Goal: Register for event/course

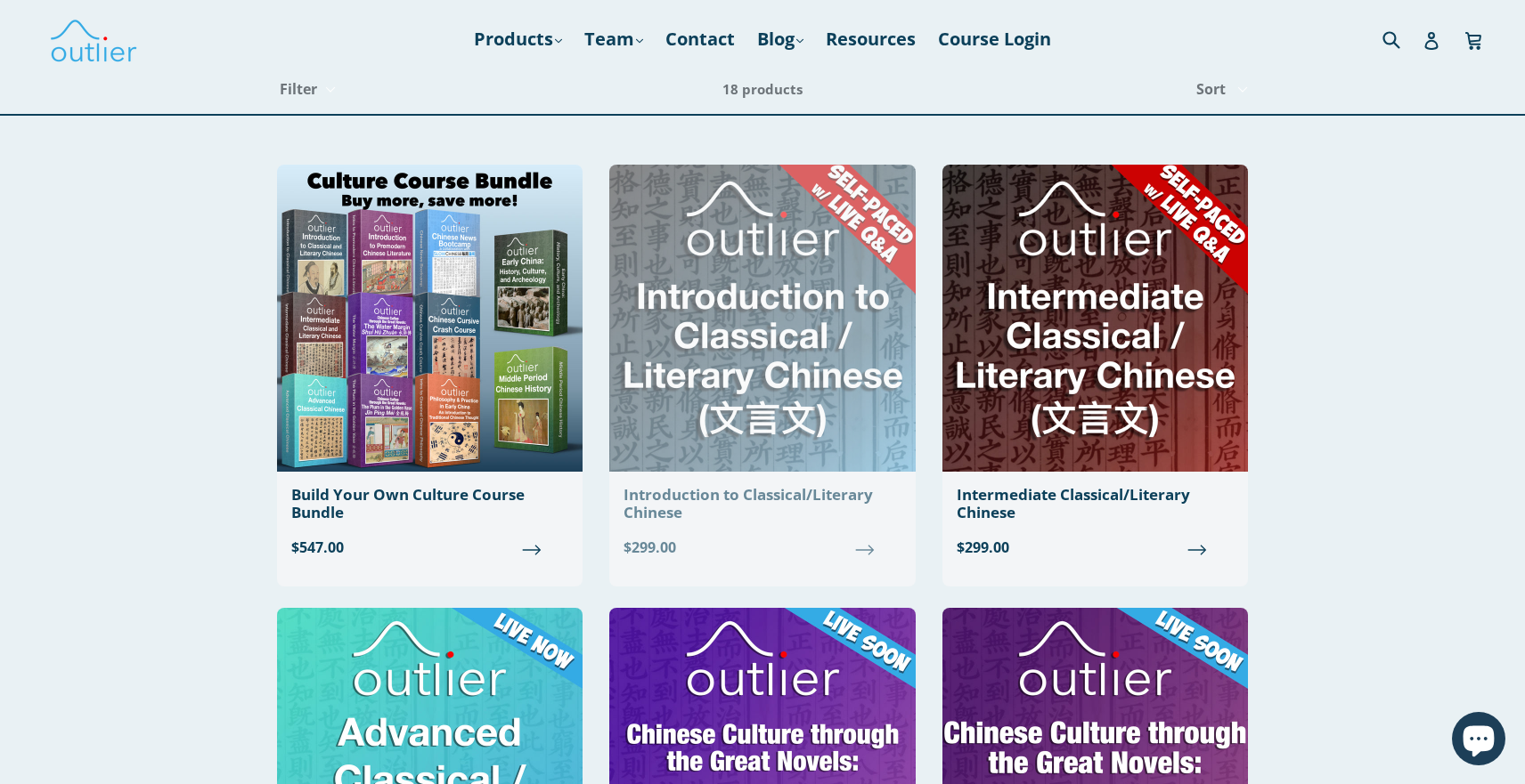
click at [831, 312] on img at bounding box center [761, 318] width 305 height 307
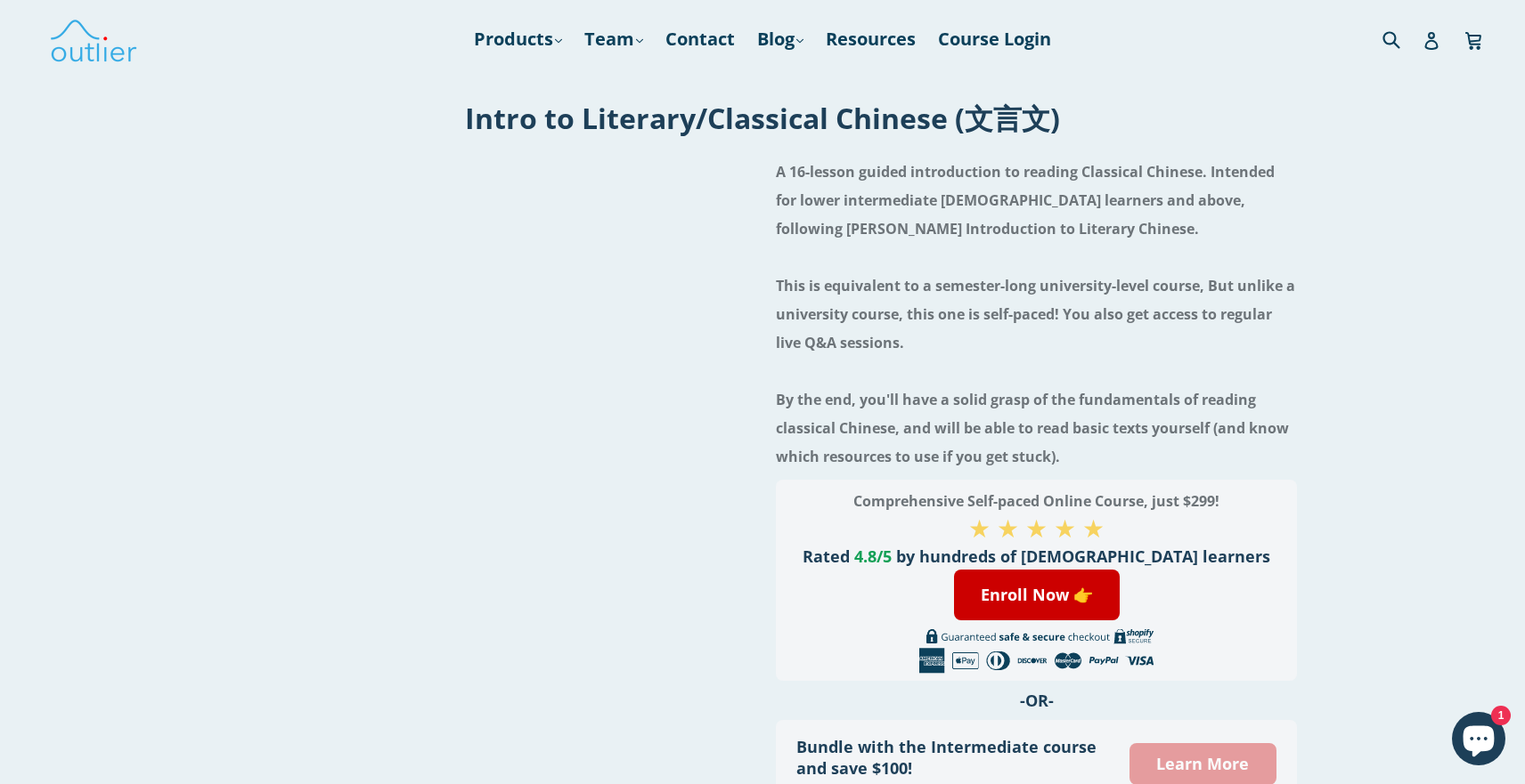
click at [1204, 758] on link "Learn More" at bounding box center [1202, 764] width 146 height 42
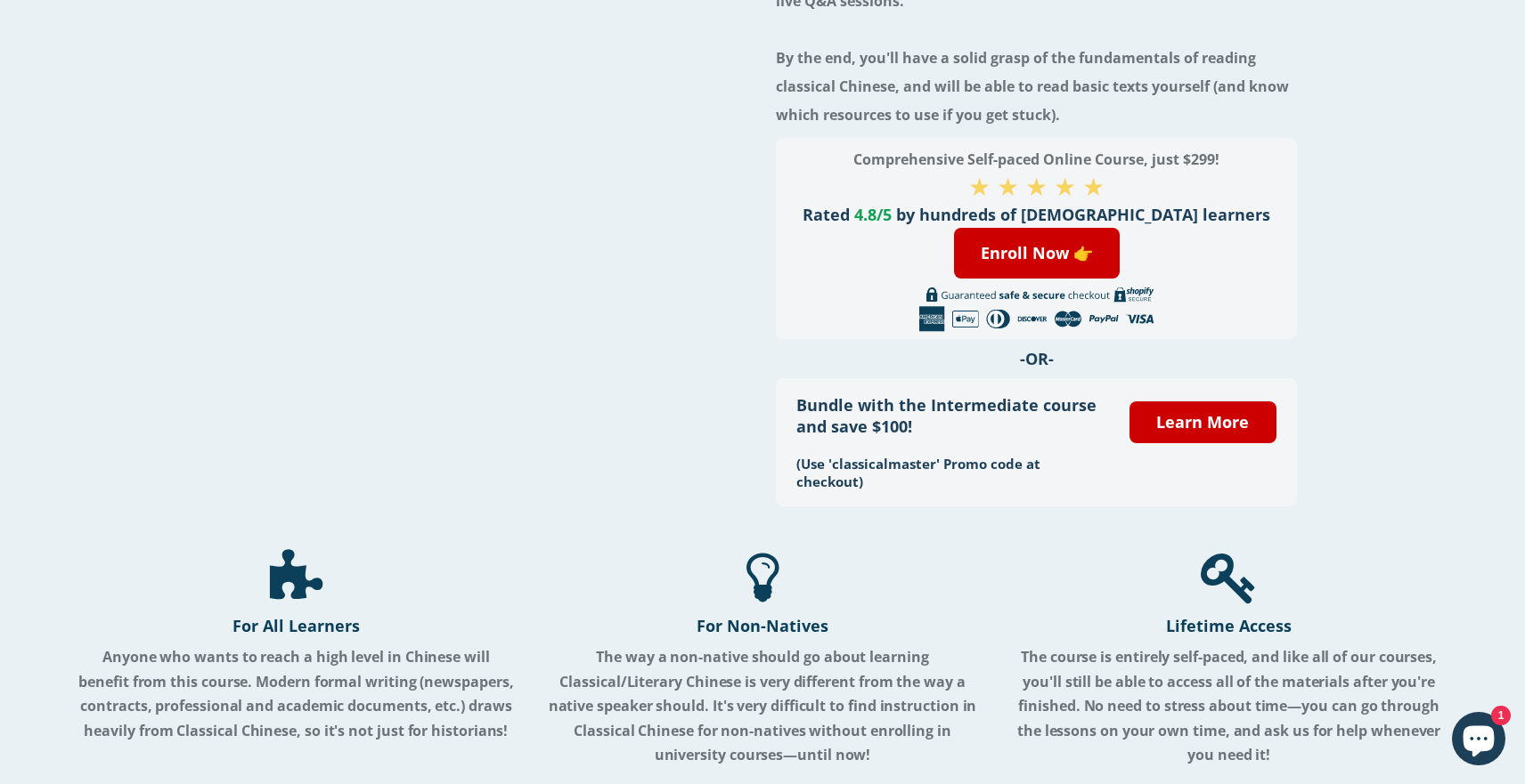
scroll to position [305, 0]
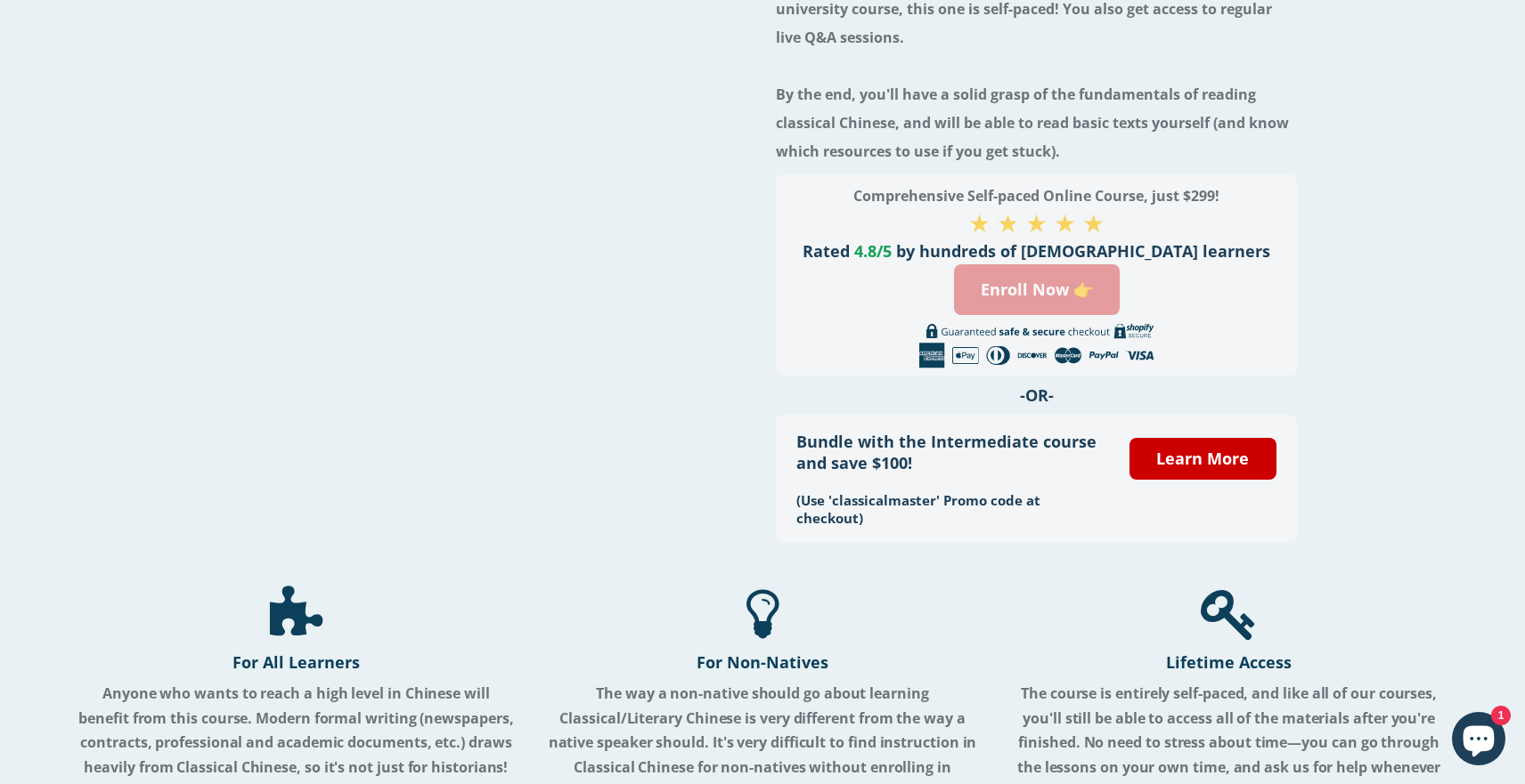
click at [1042, 291] on link "Enroll Now 👉" at bounding box center [1037, 290] width 166 height 51
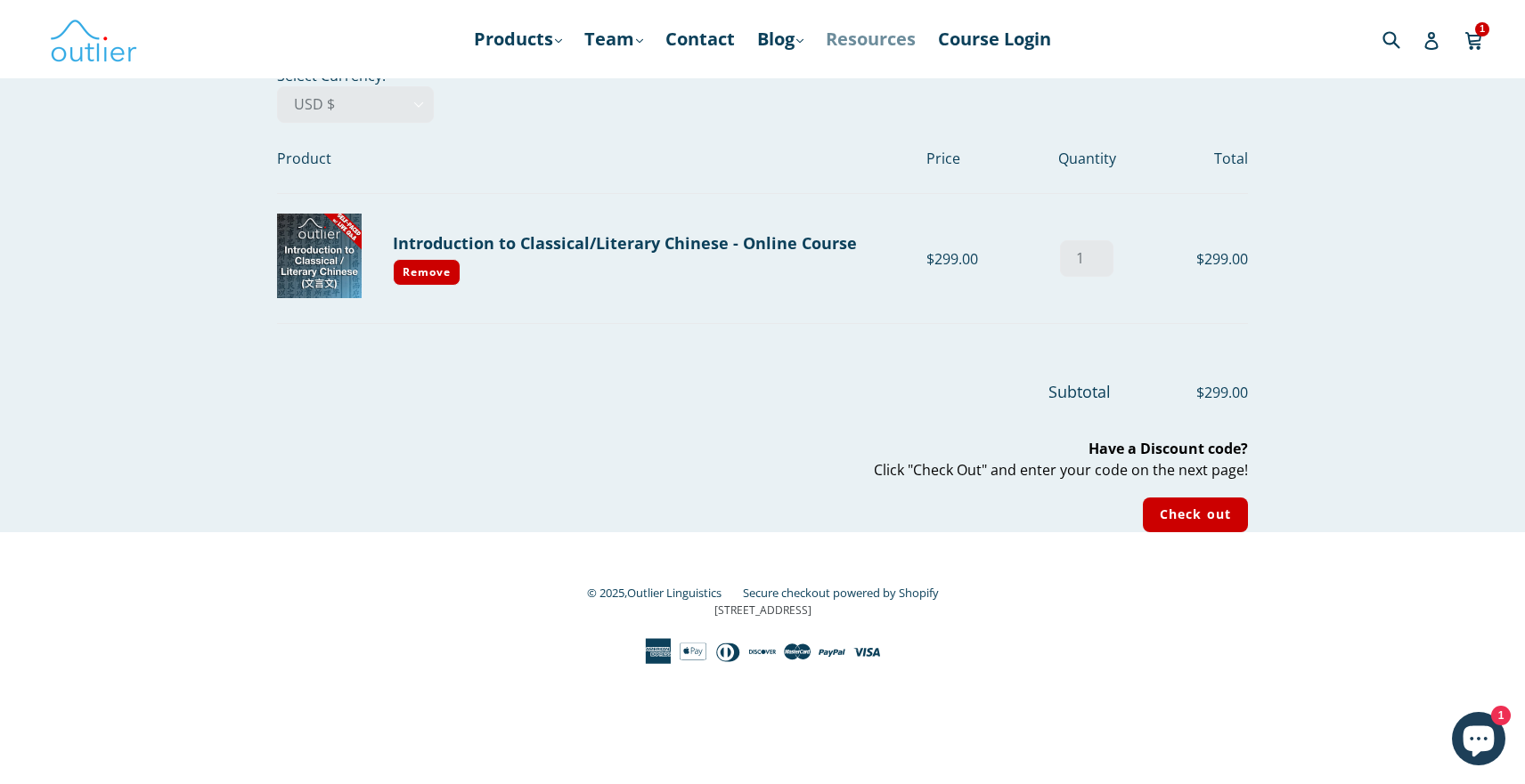
click at [863, 39] on link "Resources" at bounding box center [870, 39] width 107 height 32
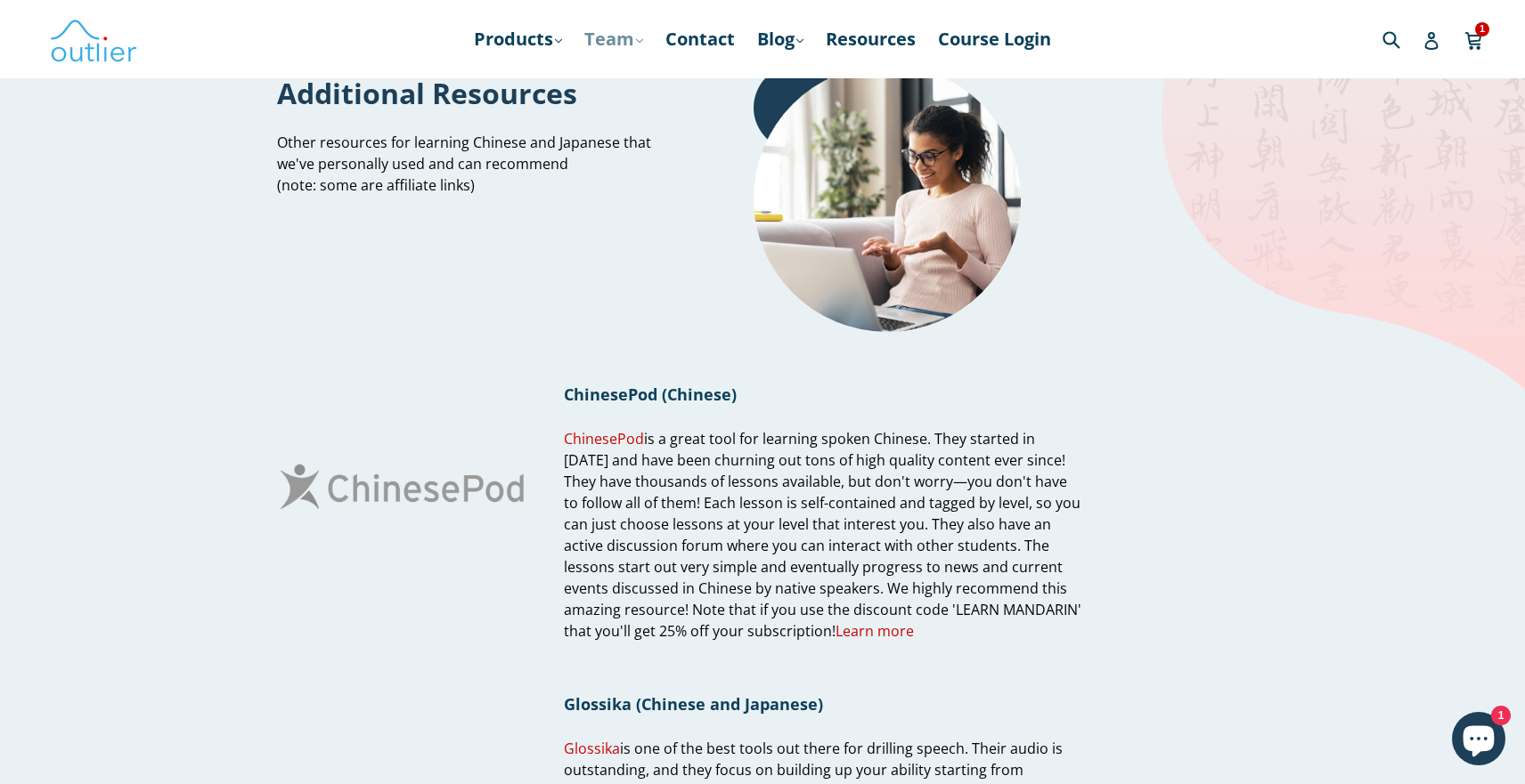
click at [597, 43] on link "Team .cls-1{fill:#231f20} expand" at bounding box center [614, 39] width 76 height 32
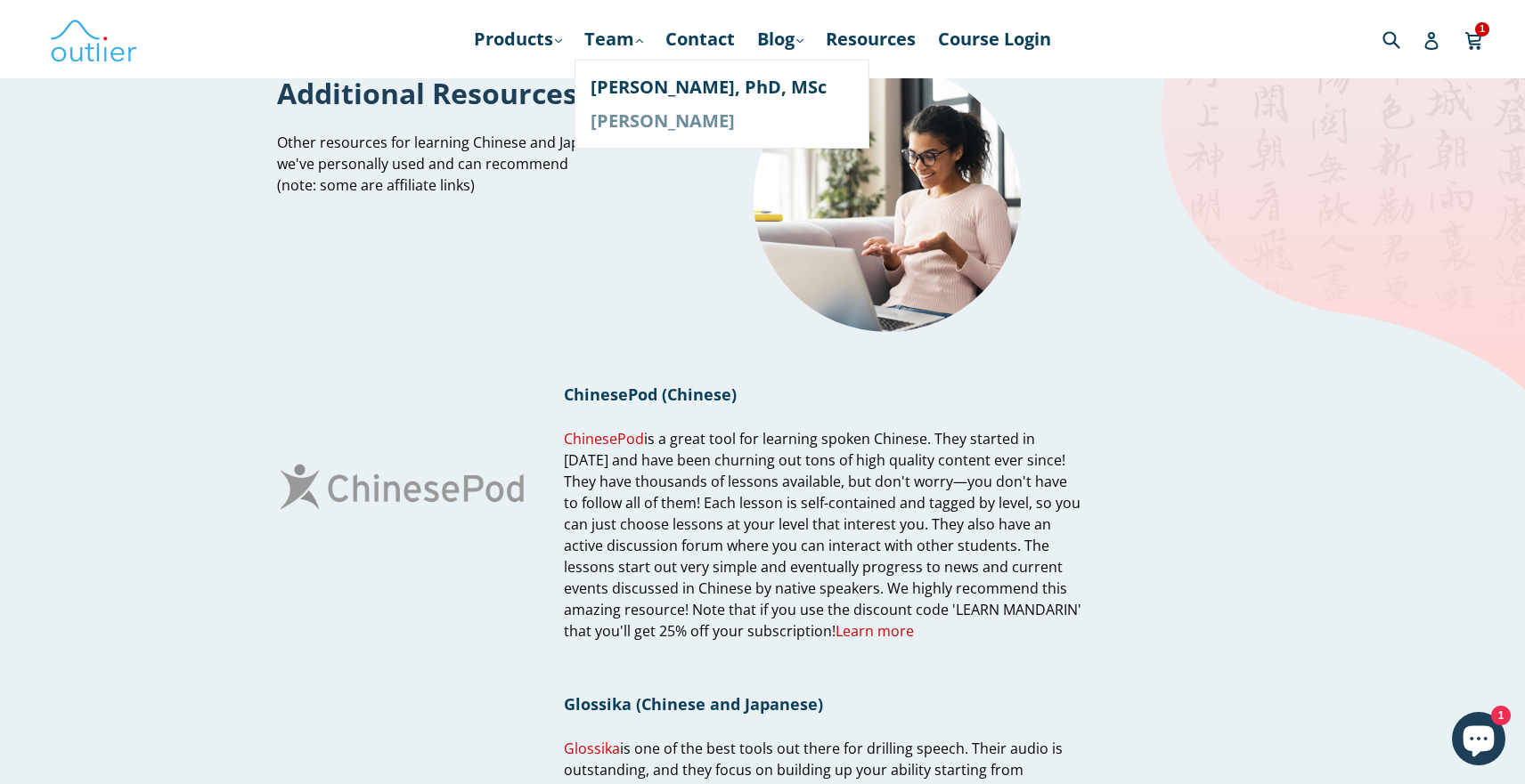
click at [617, 130] on link "[PERSON_NAME]" at bounding box center [721, 121] width 262 height 34
